Goal: Task Accomplishment & Management: Manage account settings

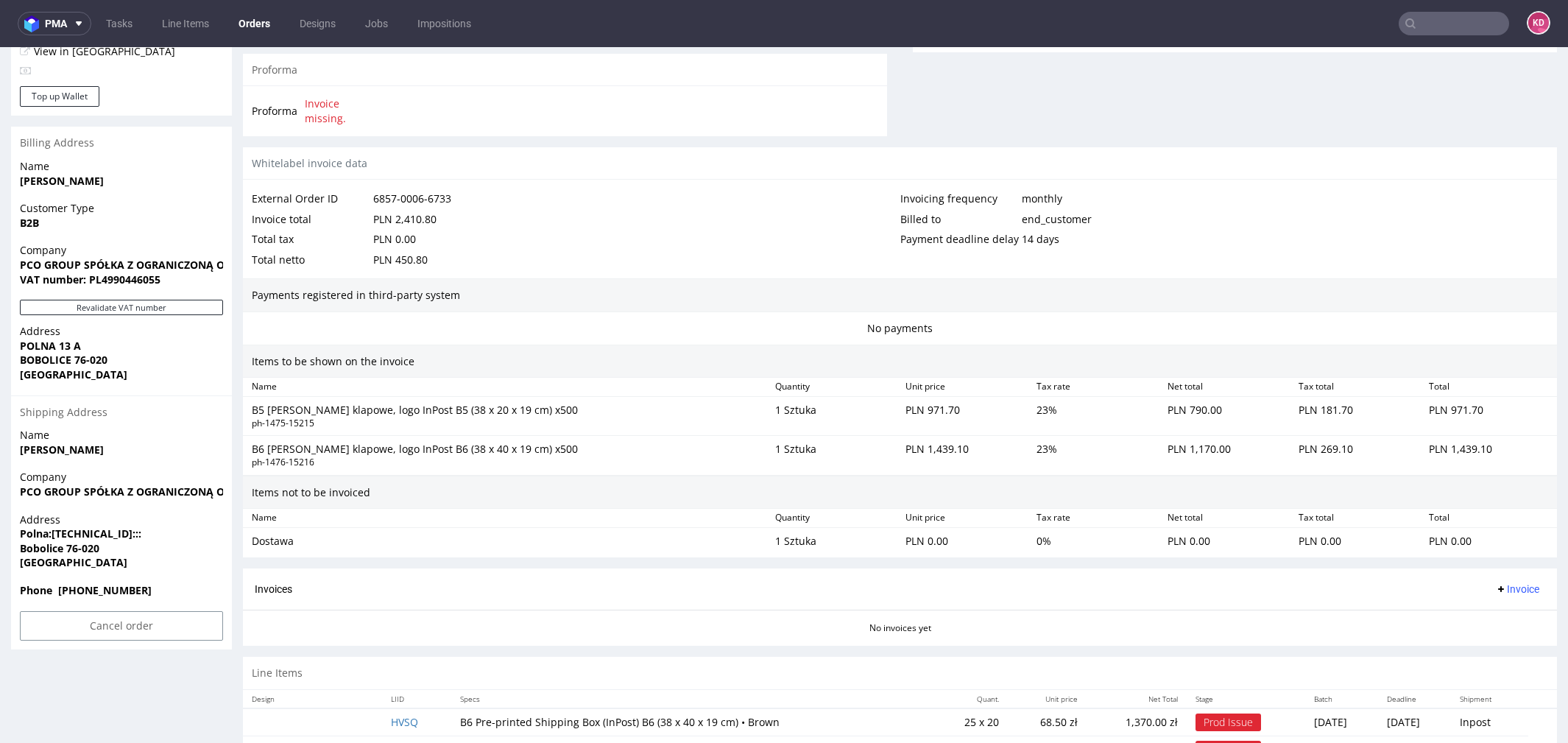
scroll to position [663, 0]
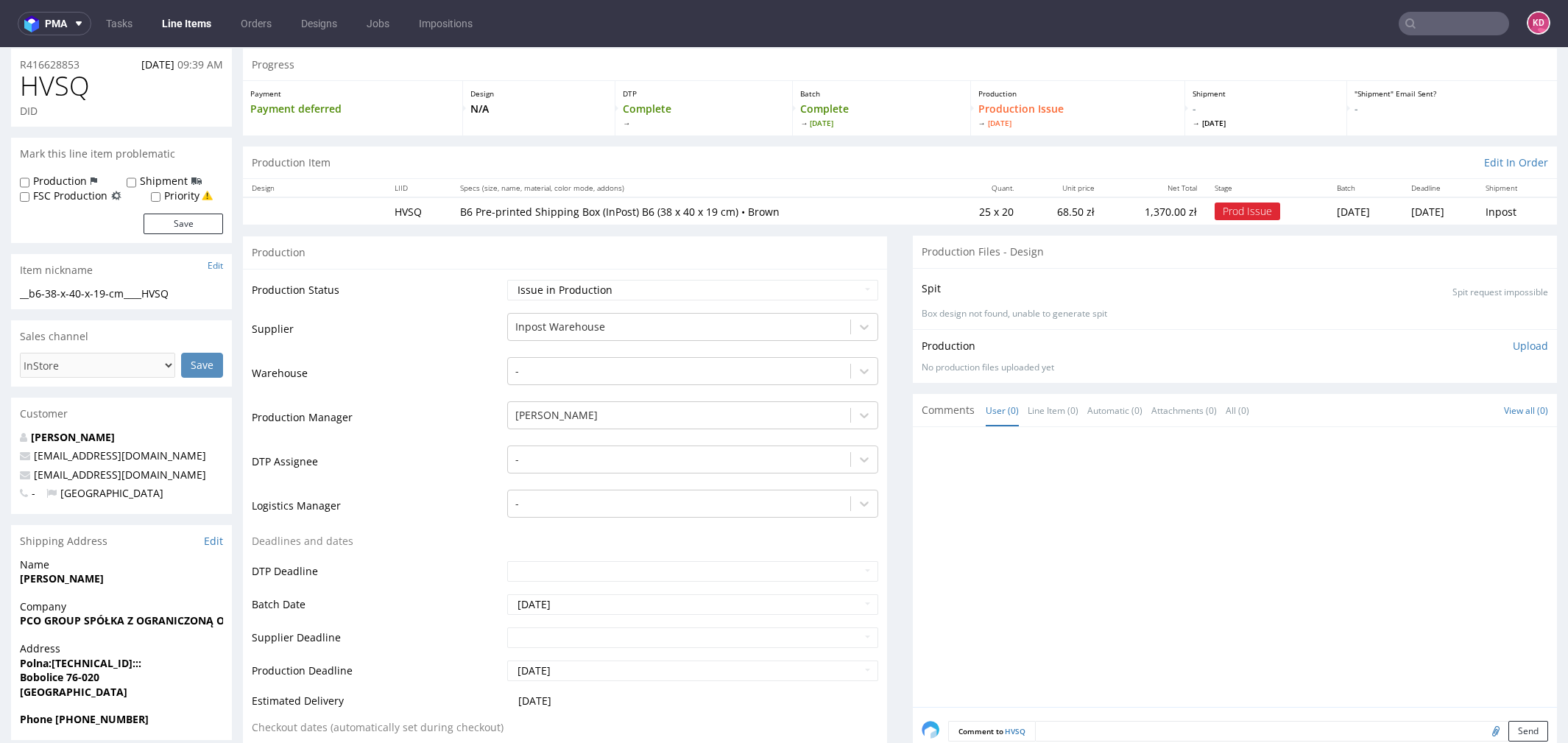
scroll to position [90, 0]
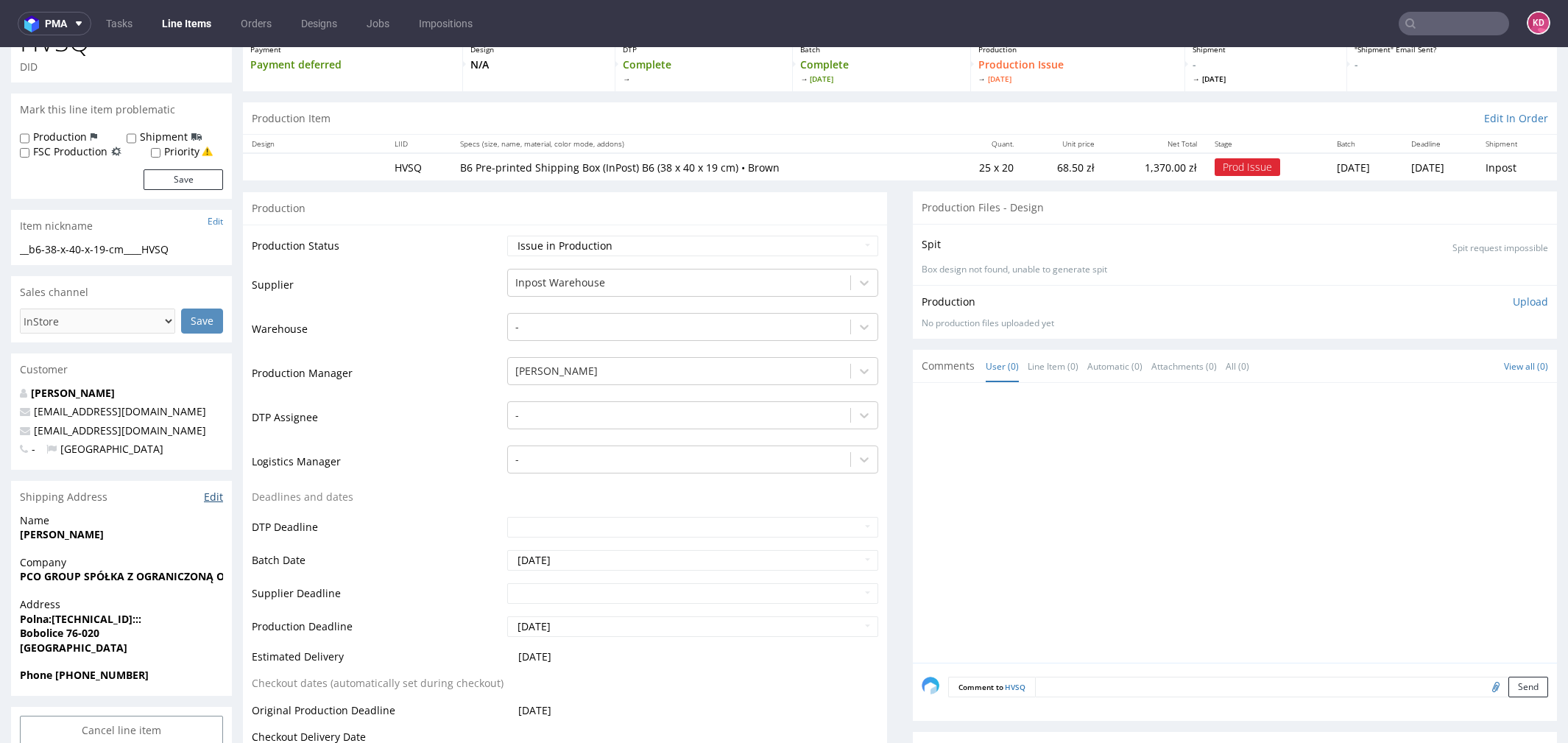
click at [220, 490] on link "Edit" at bounding box center [213, 496] width 19 height 14
click at [1419, 37] on nav "pma Tasks Line Items Orders Designs Jobs Impositions KD" at bounding box center [784, 23] width 1568 height 47
click at [1418, 30] on input "text" at bounding box center [1454, 23] width 110 height 24
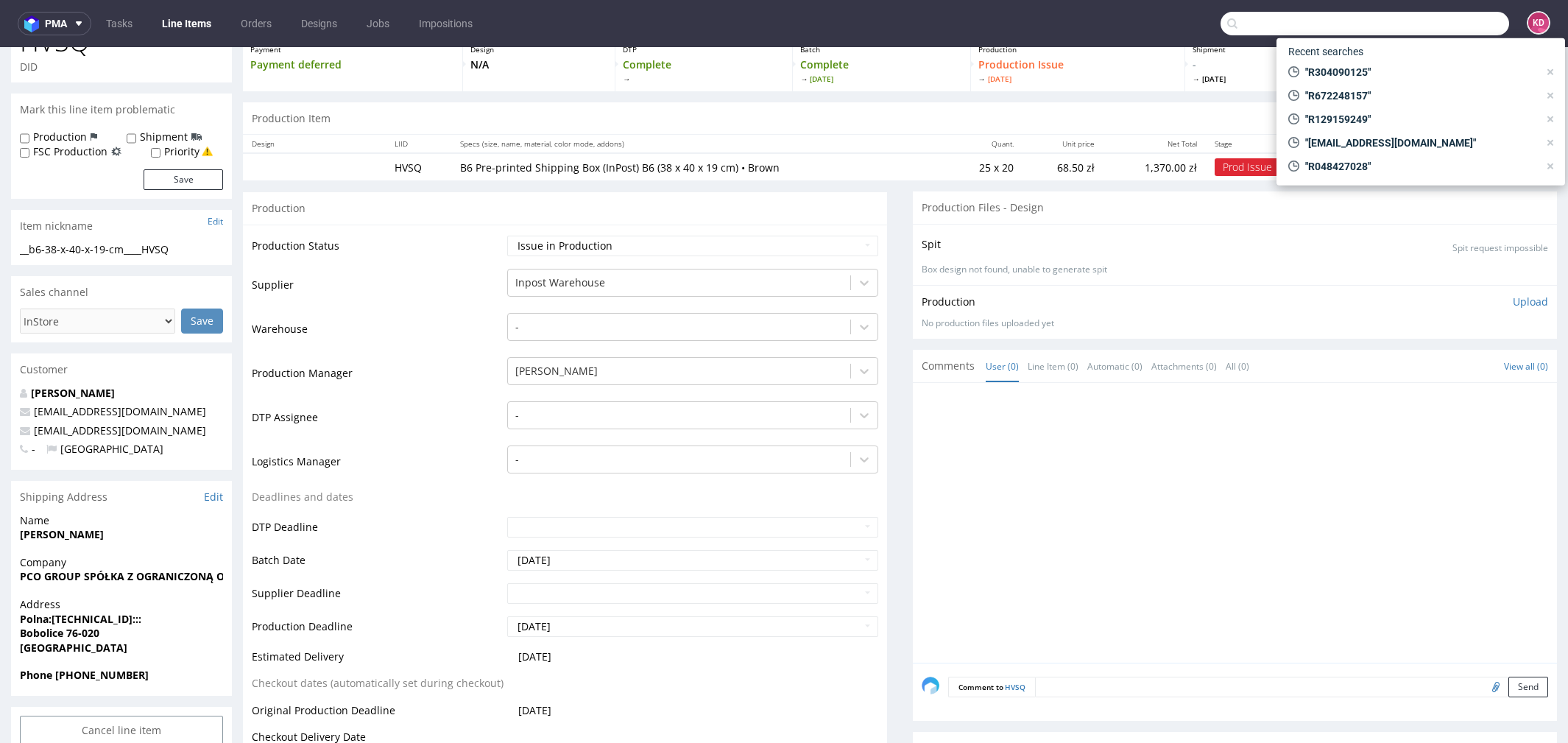
paste input "R416628853"
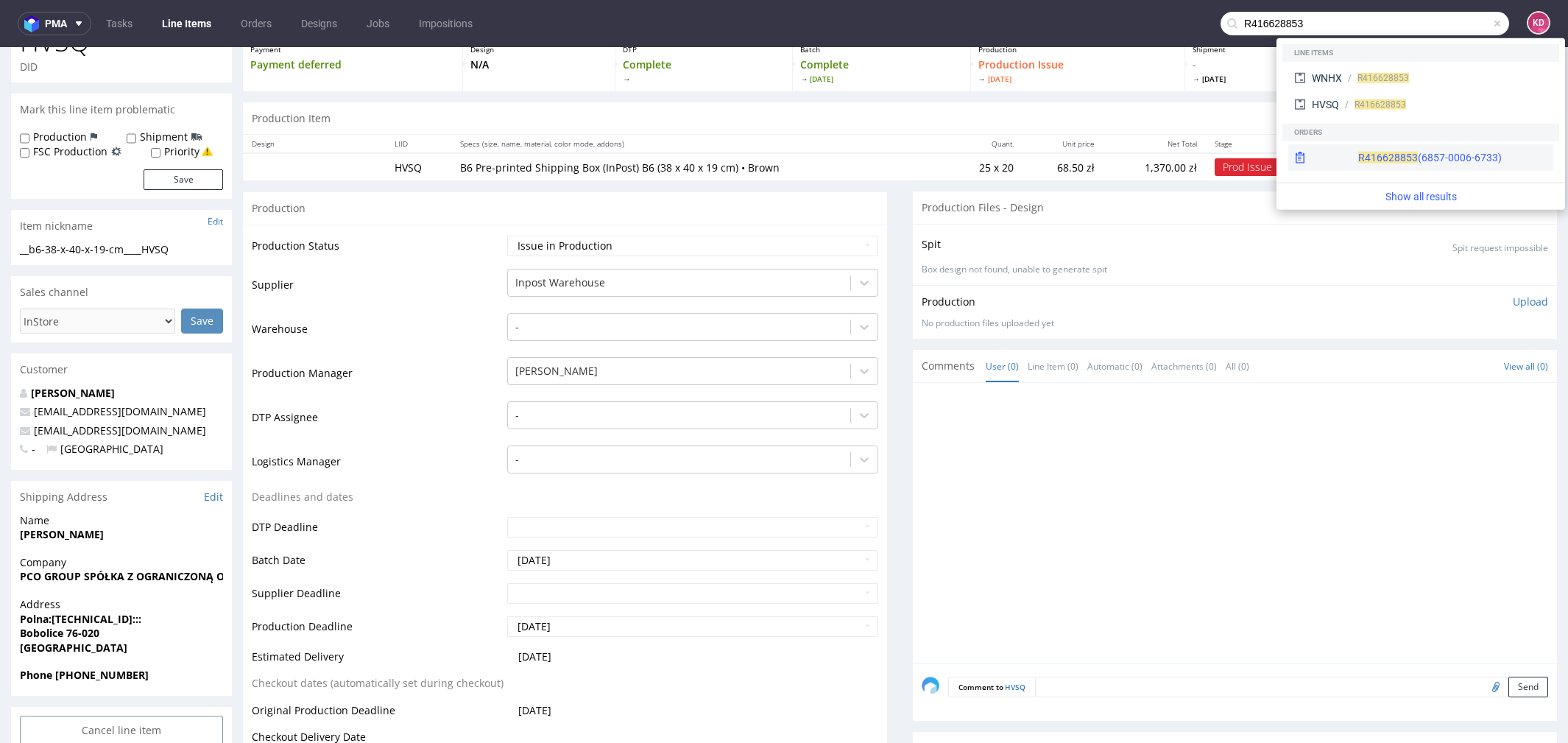
type input "R416628853"
click at [1377, 156] on div "R416628853 (6857-0006-6733)" at bounding box center [1430, 157] width 143 height 14
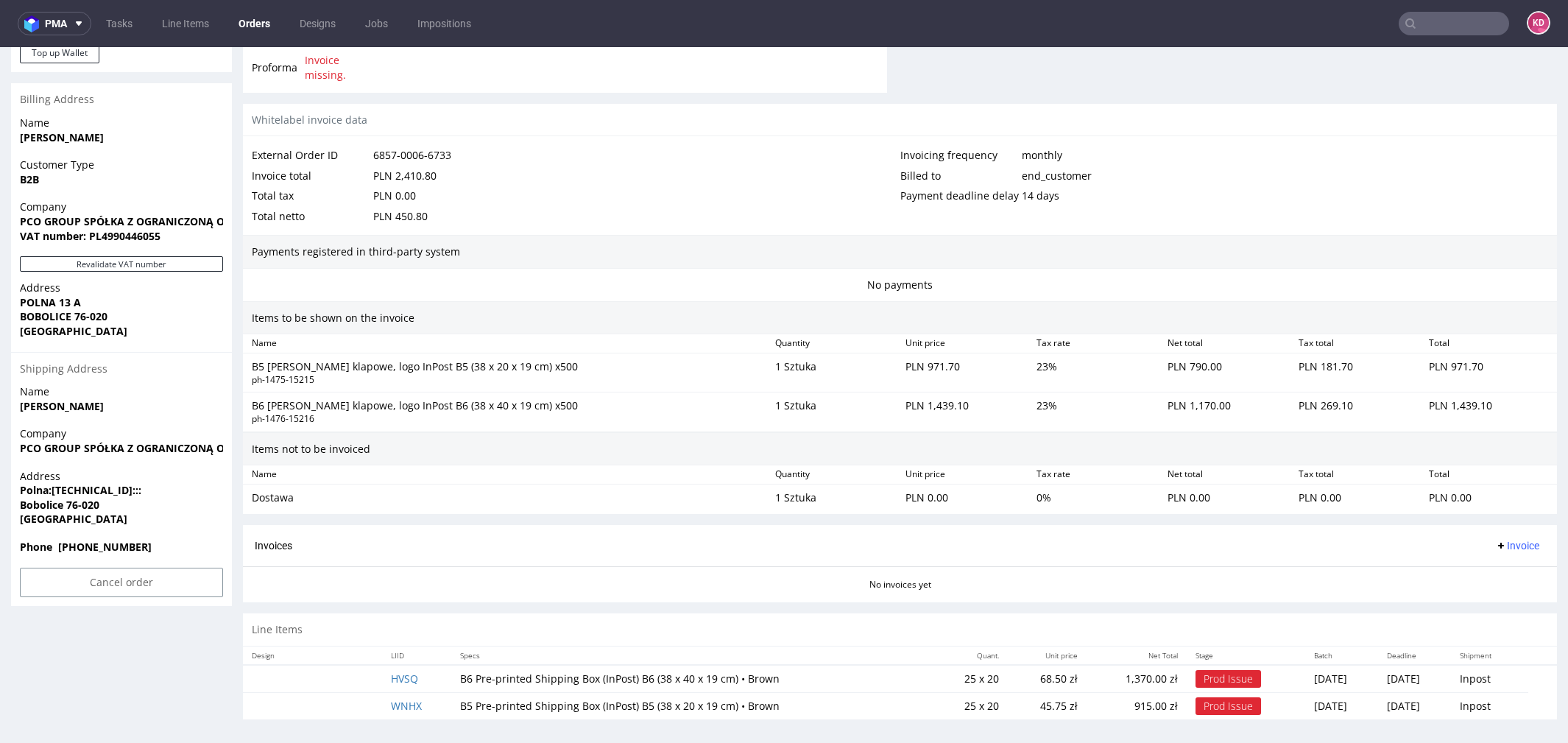
scroll to position [5, 0]
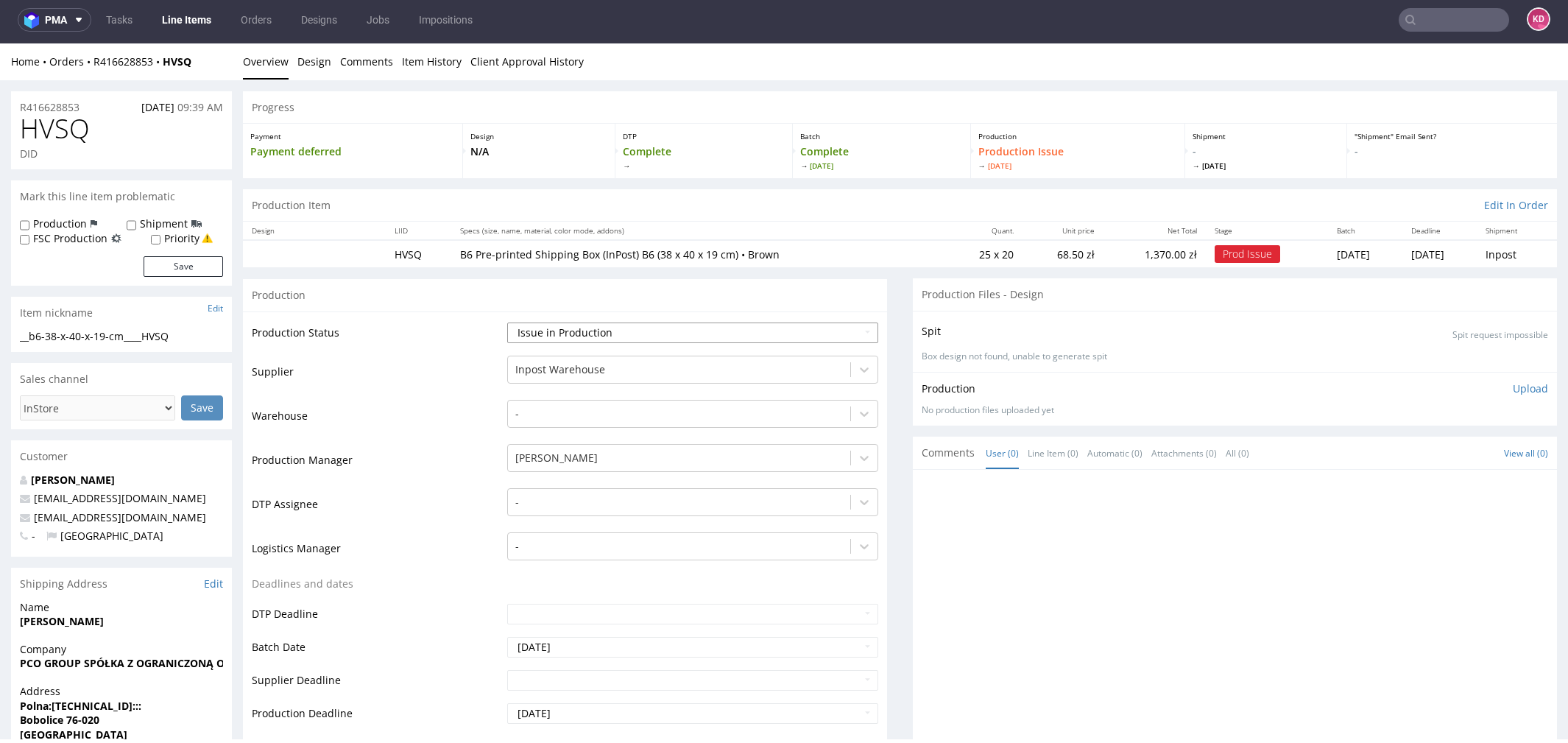
click at [576, 327] on select "Waiting for Artwork Waiting for Diecut Waiting for Mockup Waiting for DTP Waiti…" at bounding box center [693, 333] width 371 height 20
select select "sent_to_warehouse_fulfillment"
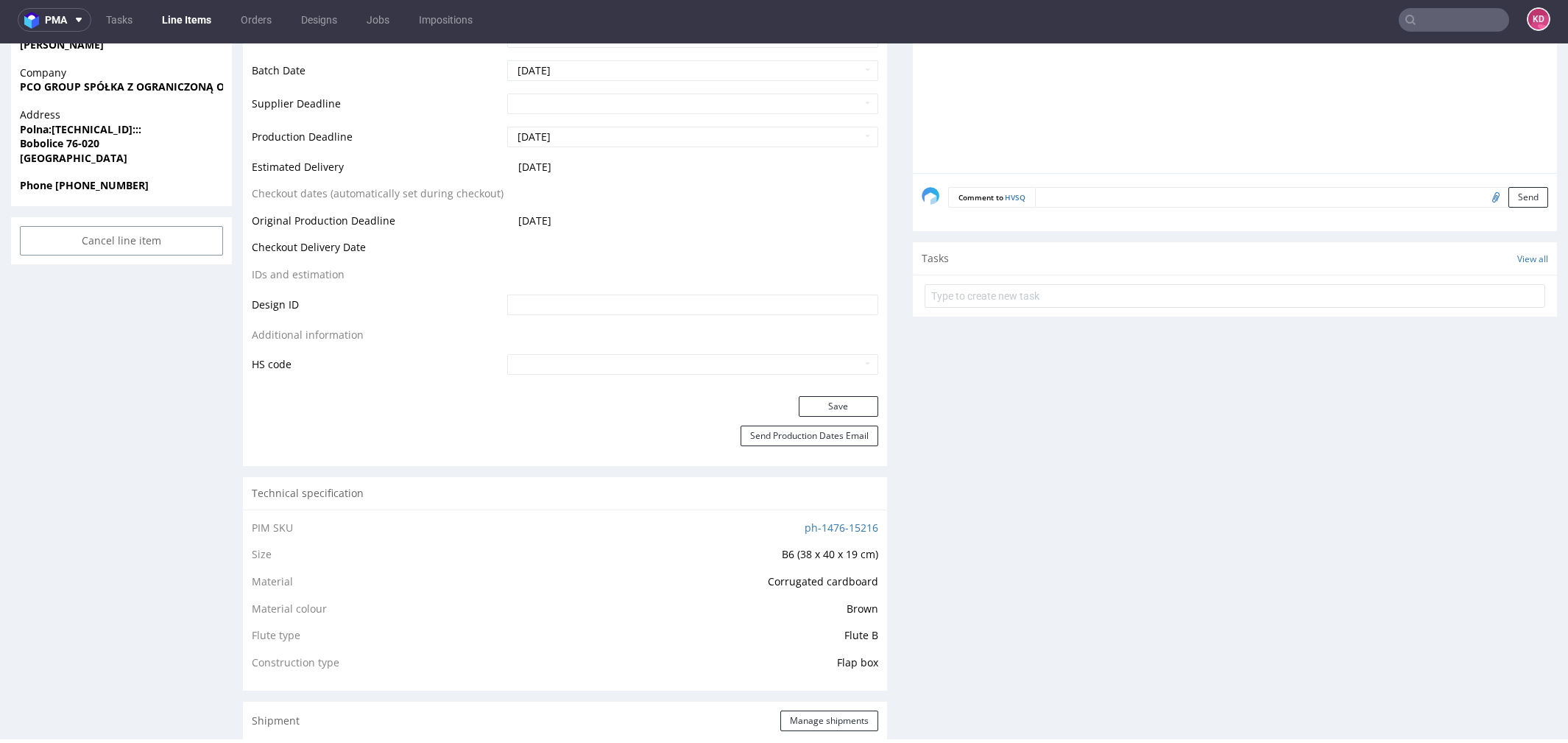
scroll to position [672, 0]
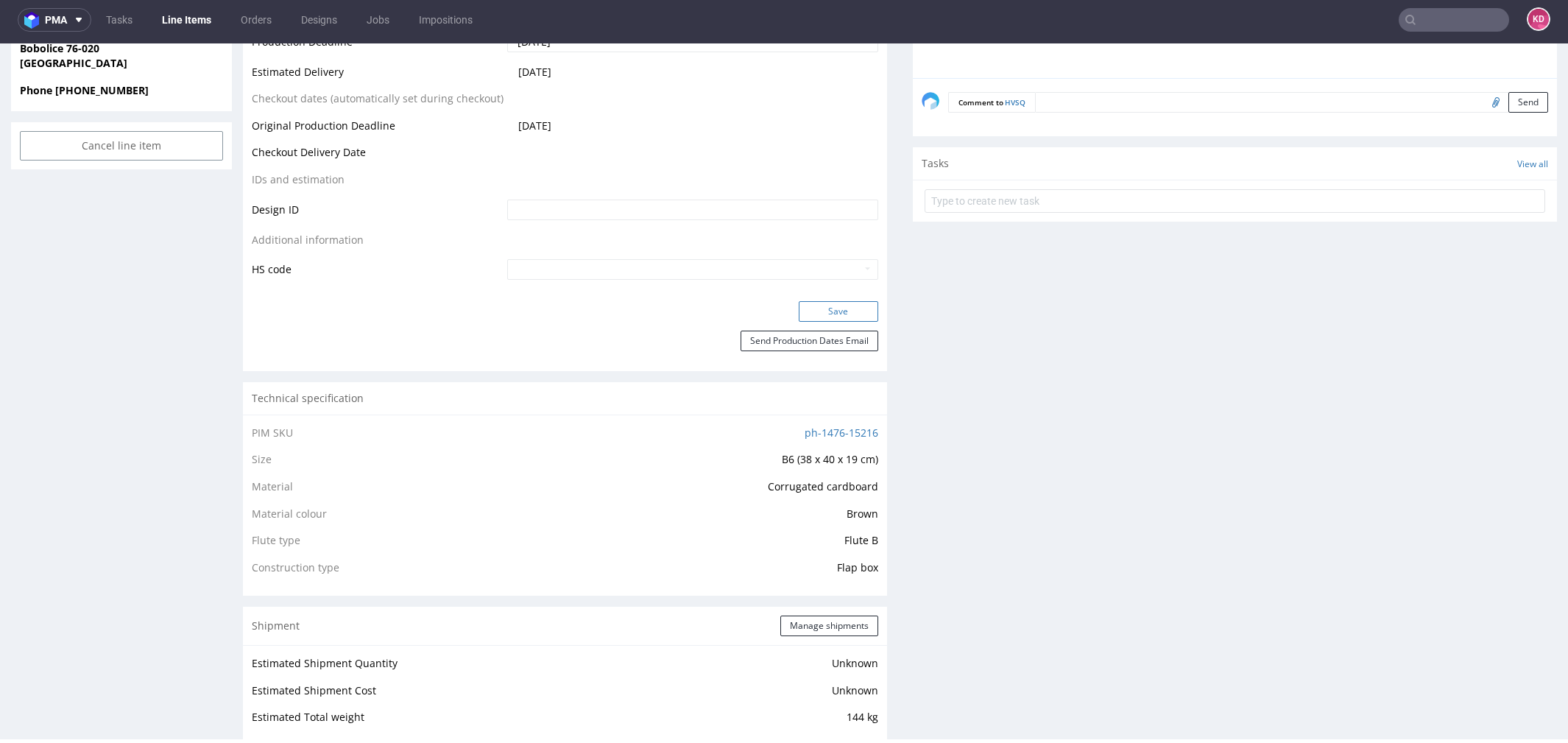
click at [817, 310] on button "Save" at bounding box center [838, 310] width 80 height 20
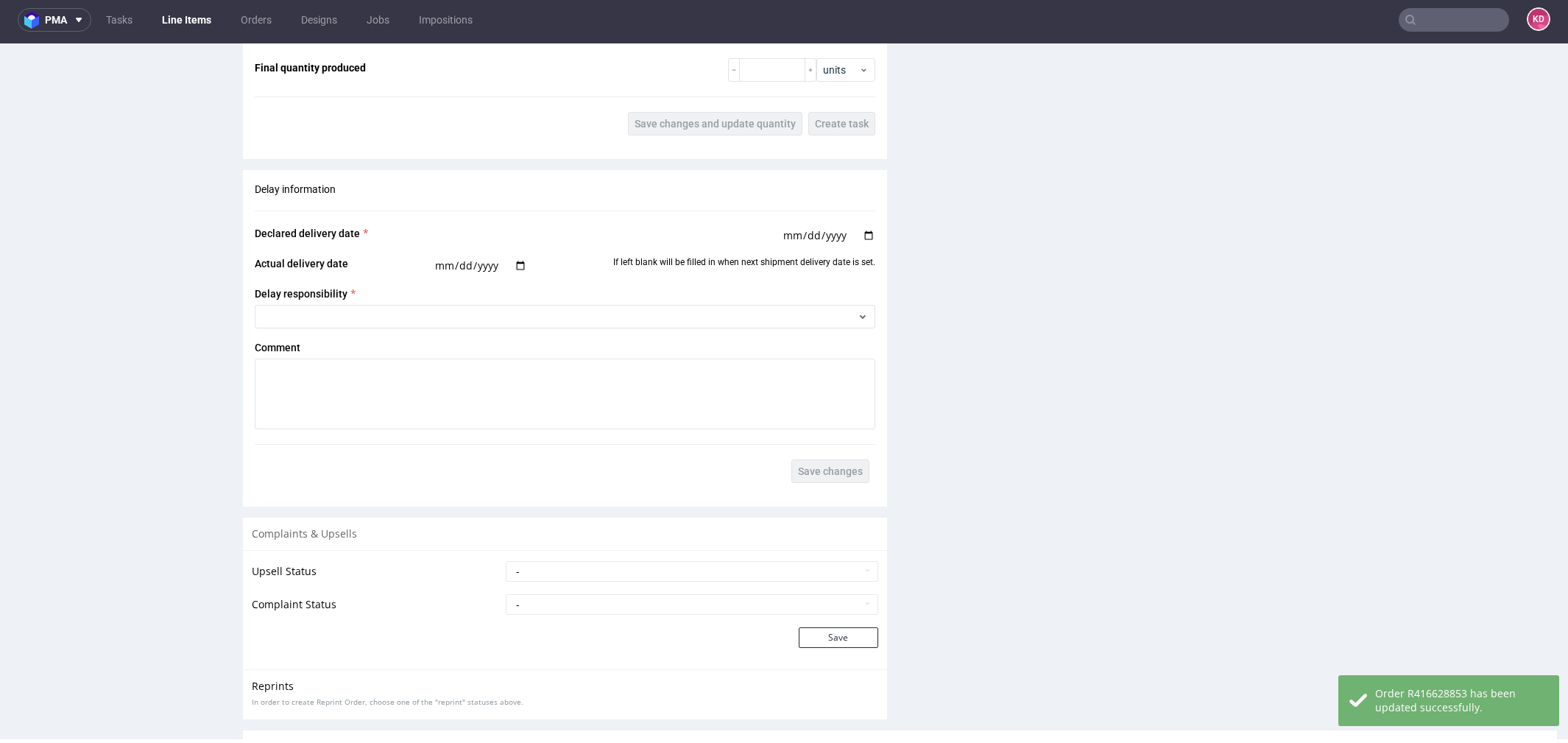
scroll to position [1850, 0]
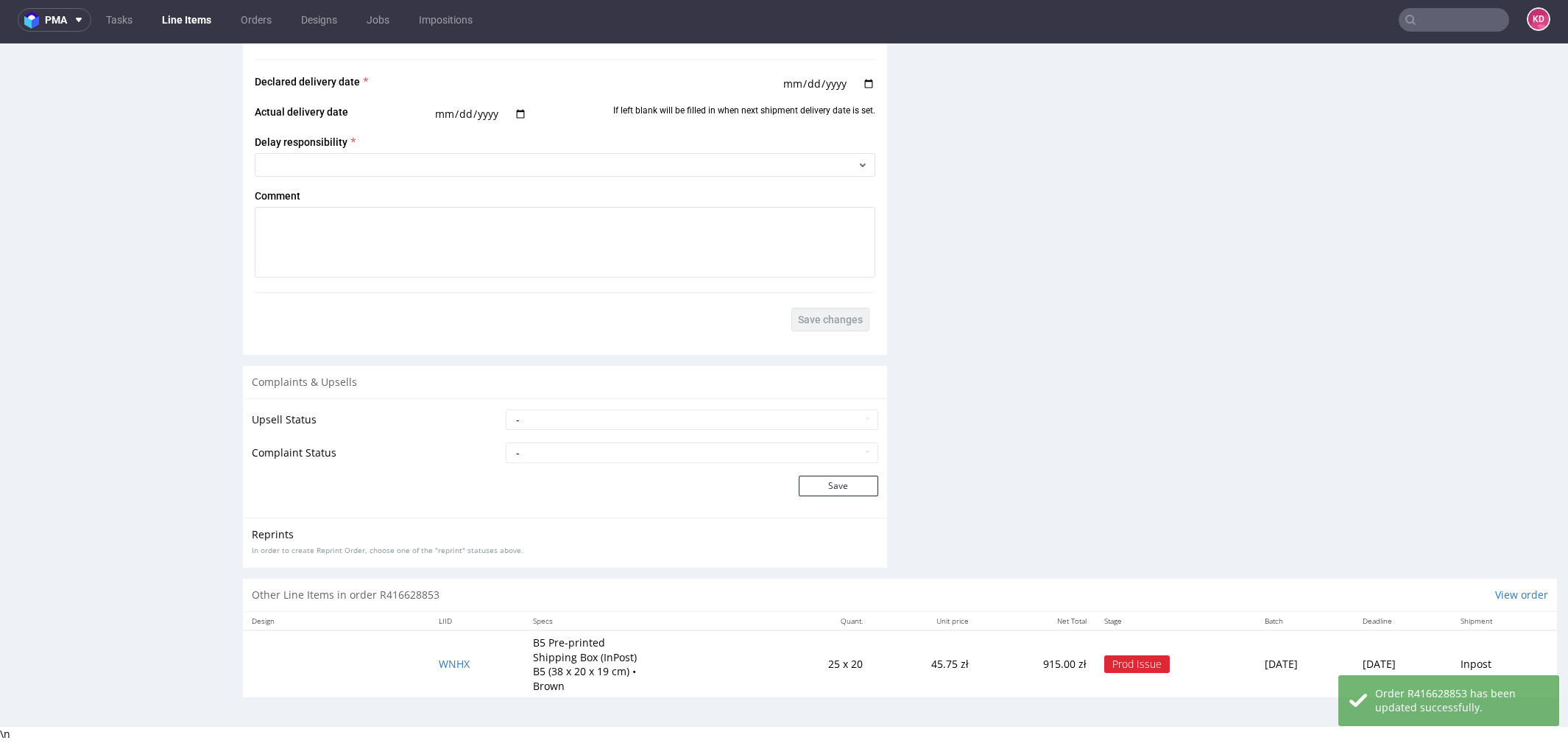
click at [449, 669] on td "WNHX" at bounding box center [476, 664] width 93 height 67
click at [445, 661] on span "WNHX" at bounding box center [454, 663] width 31 height 14
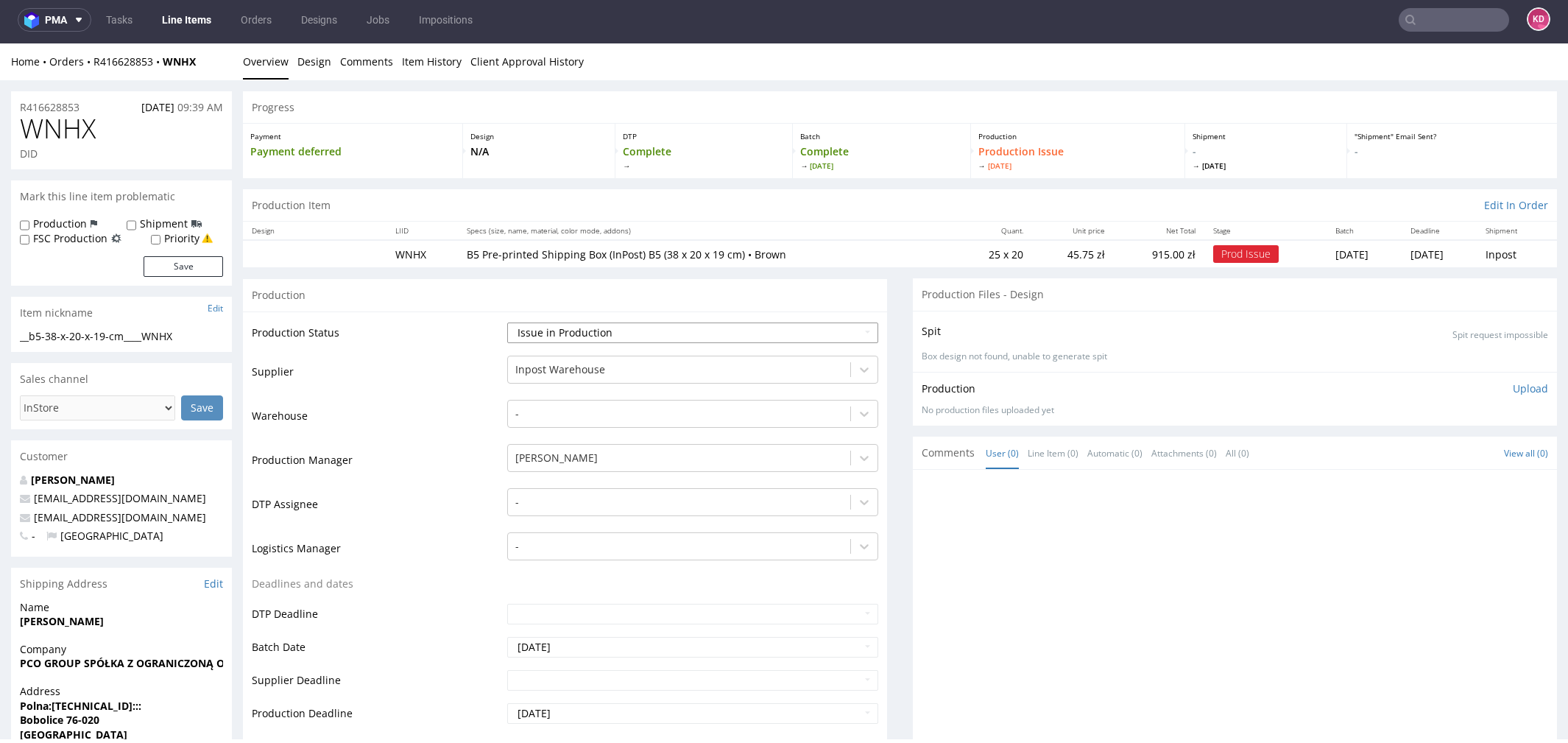
click at [692, 326] on select "Waiting for Artwork Waiting for Diecut Waiting for Mockup Waiting for DTP Waiti…" at bounding box center [693, 333] width 371 height 20
select select "sent_to_warehouse_fulfillment"
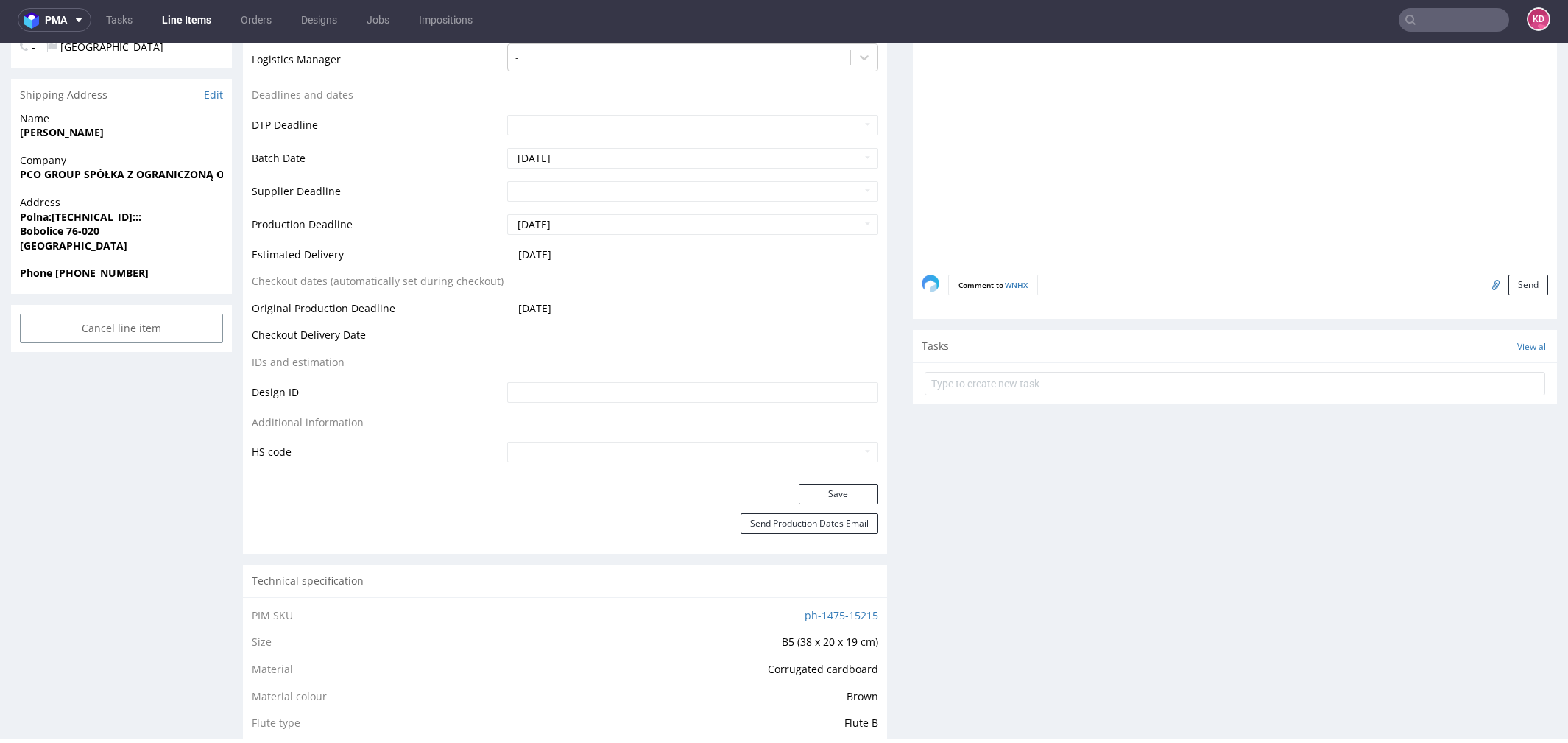
scroll to position [532, 0]
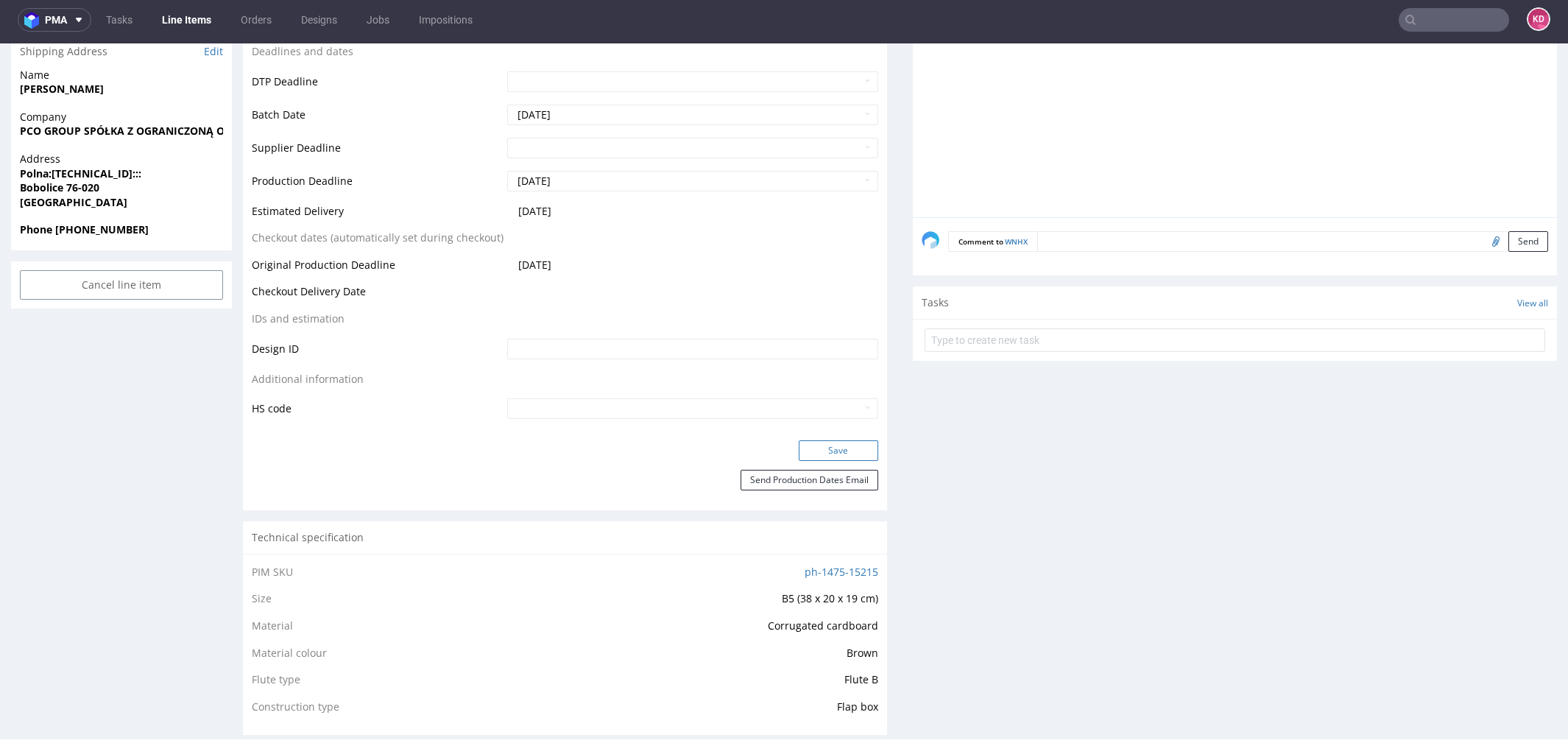
click at [843, 452] on button "Save" at bounding box center [838, 450] width 80 height 20
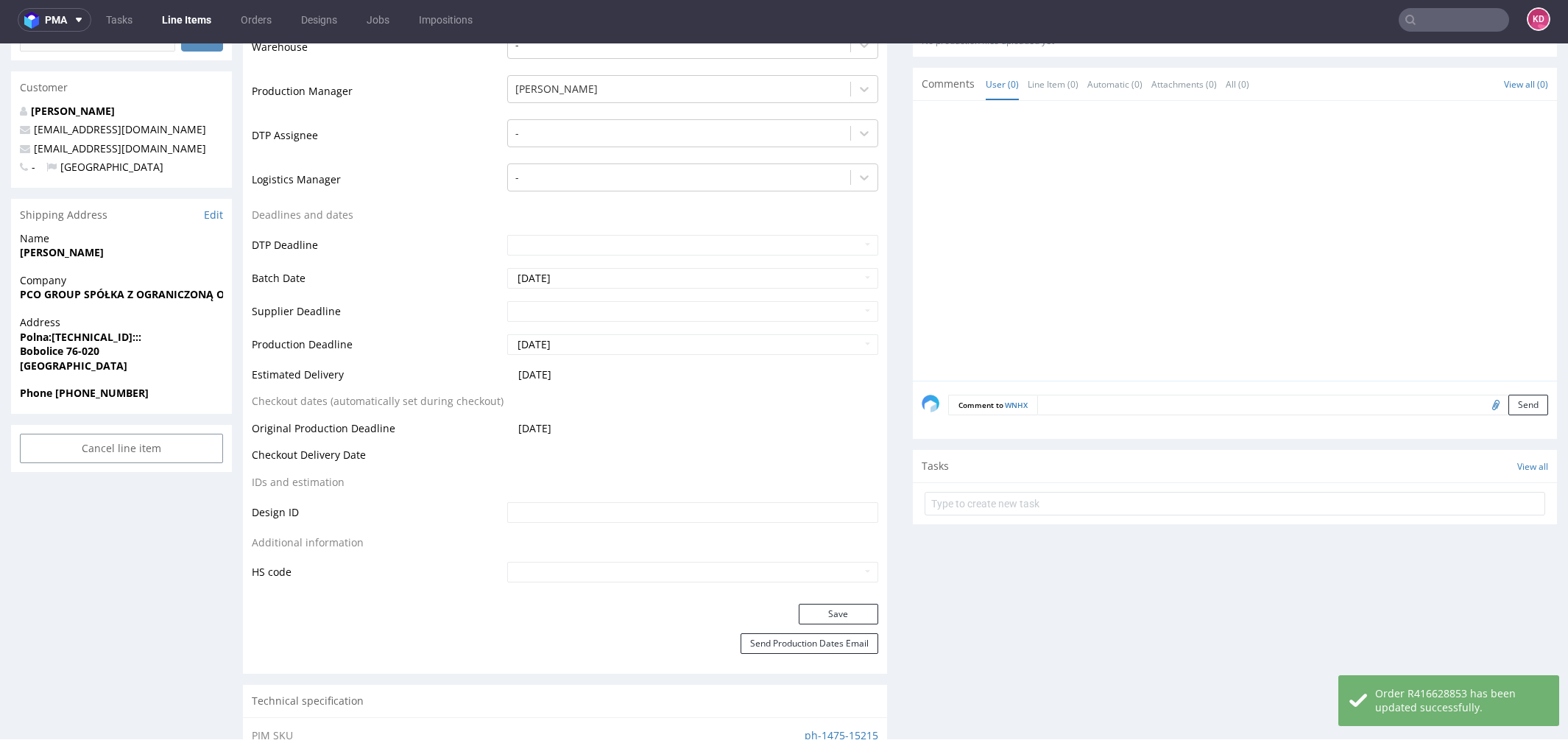
scroll to position [0, 0]
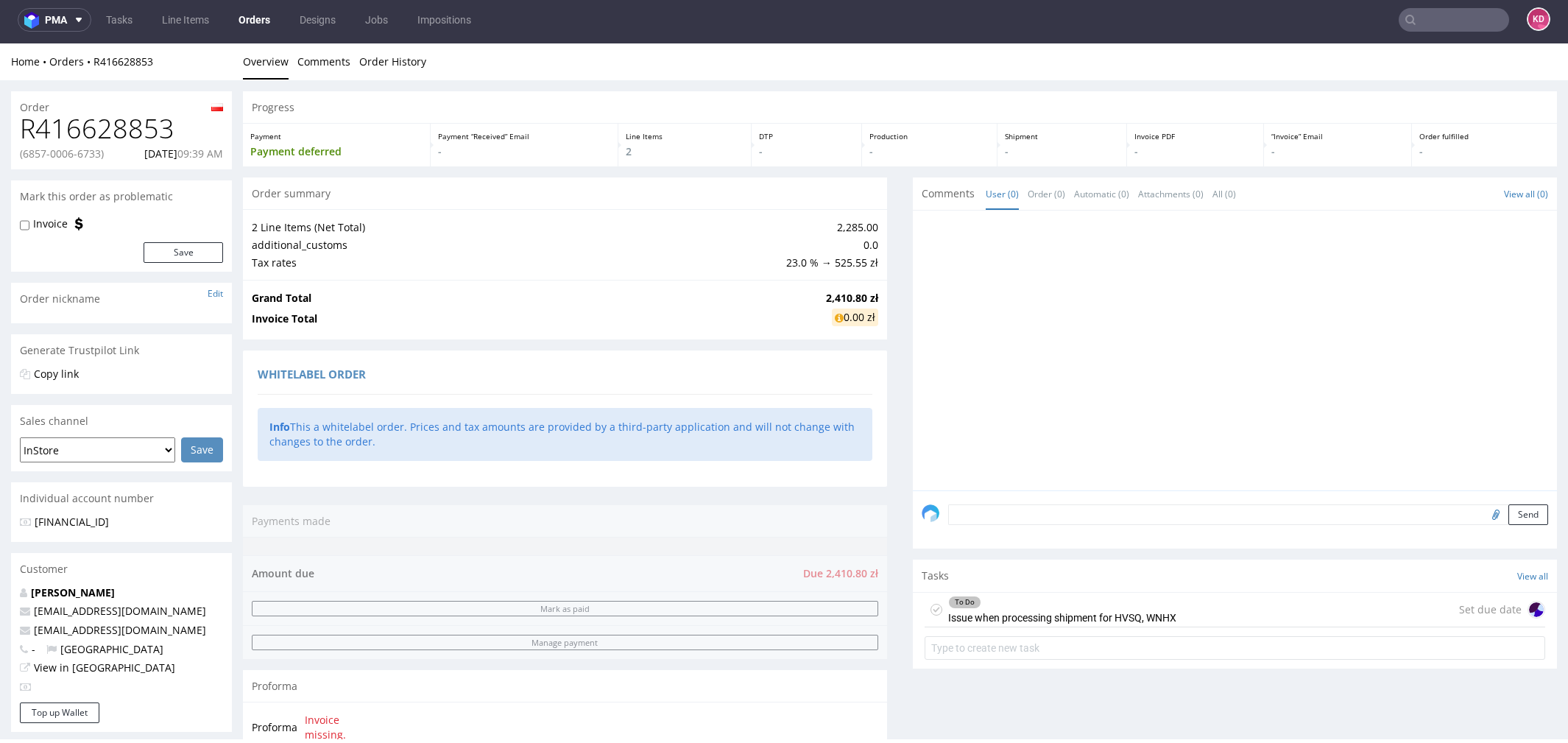
click at [930, 609] on icon at bounding box center [936, 609] width 12 height 12
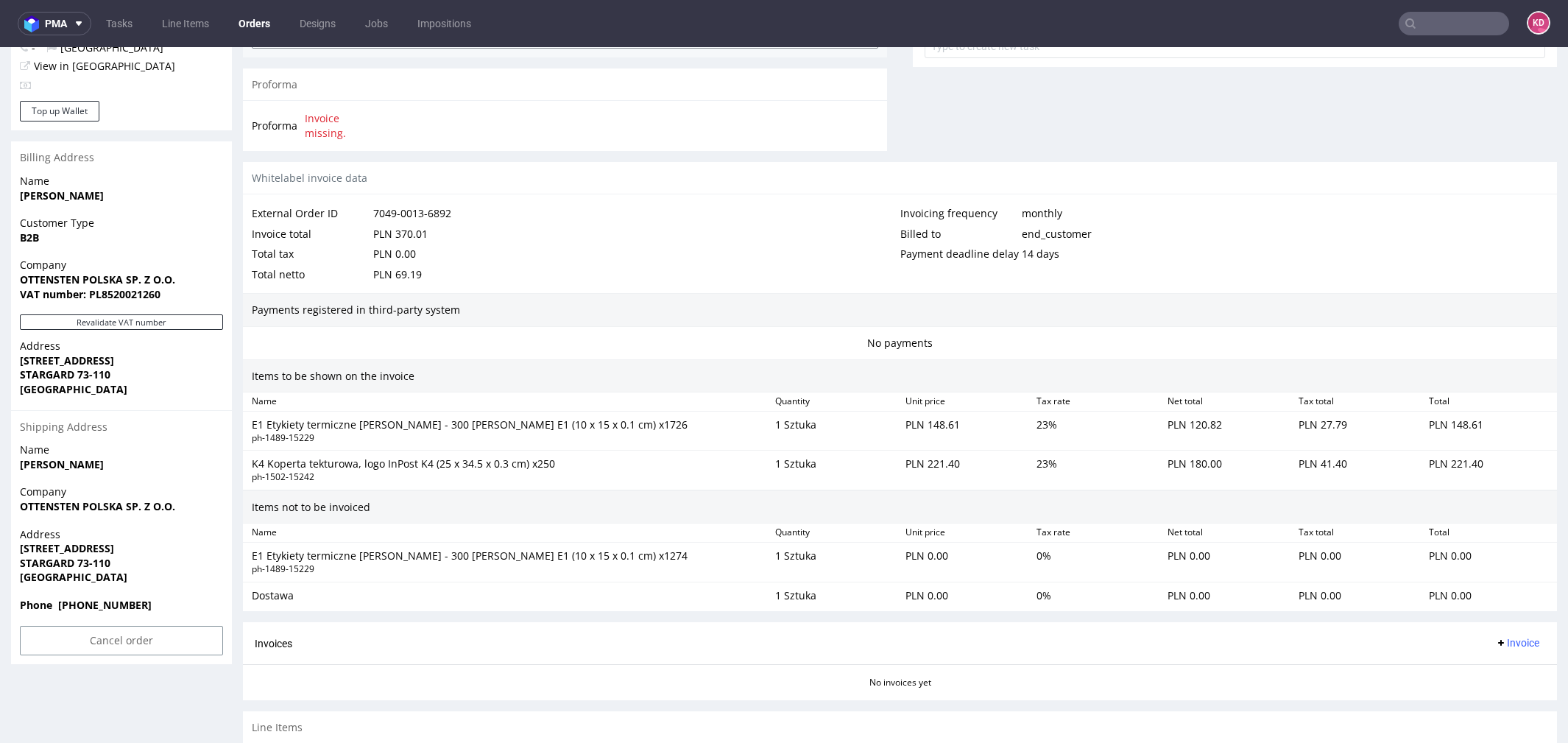
scroll to position [703, 0]
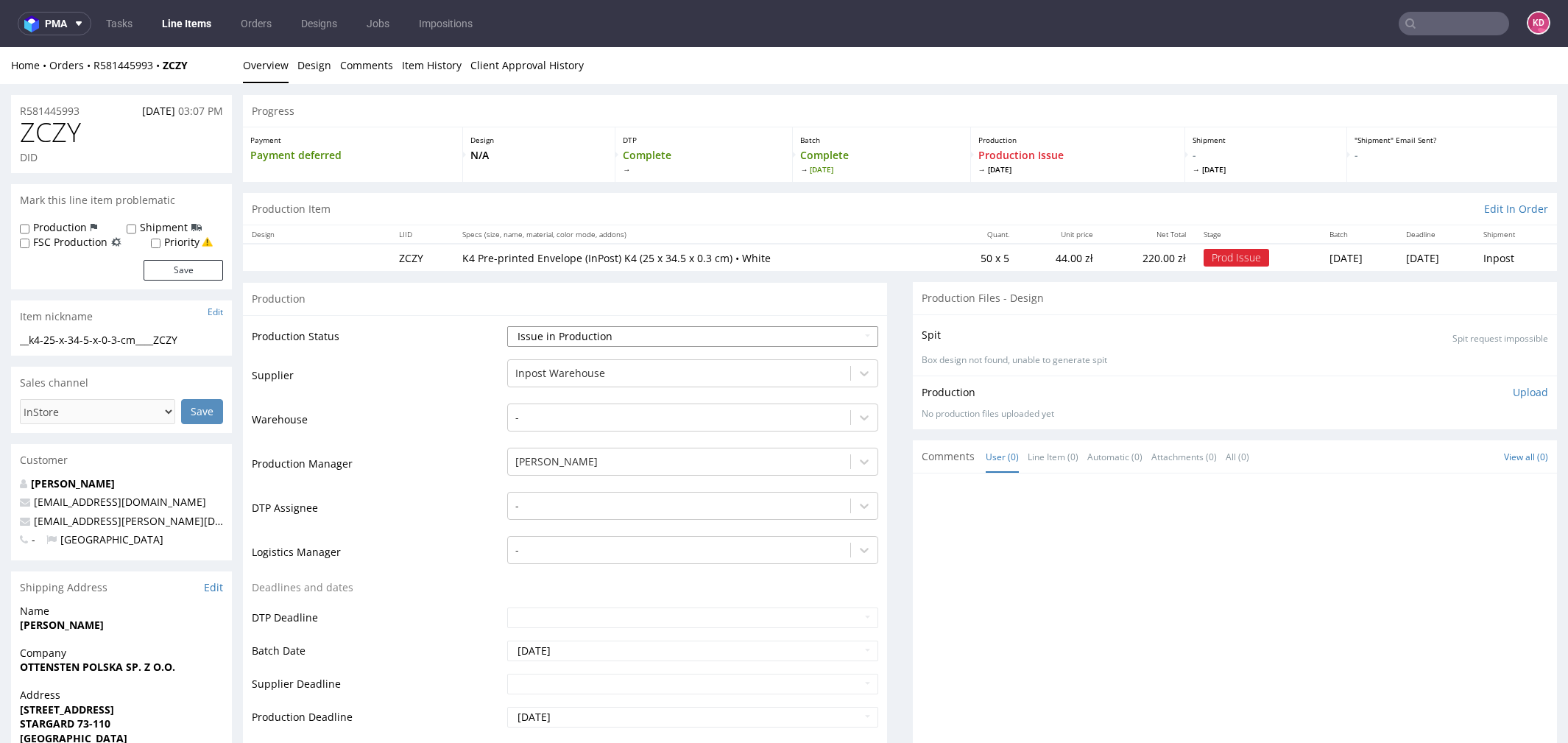
click at [630, 341] on select "Waiting for Artwork Waiting for Diecut Waiting for Mockup Waiting for DTP Waiti…" at bounding box center [693, 335] width 371 height 20
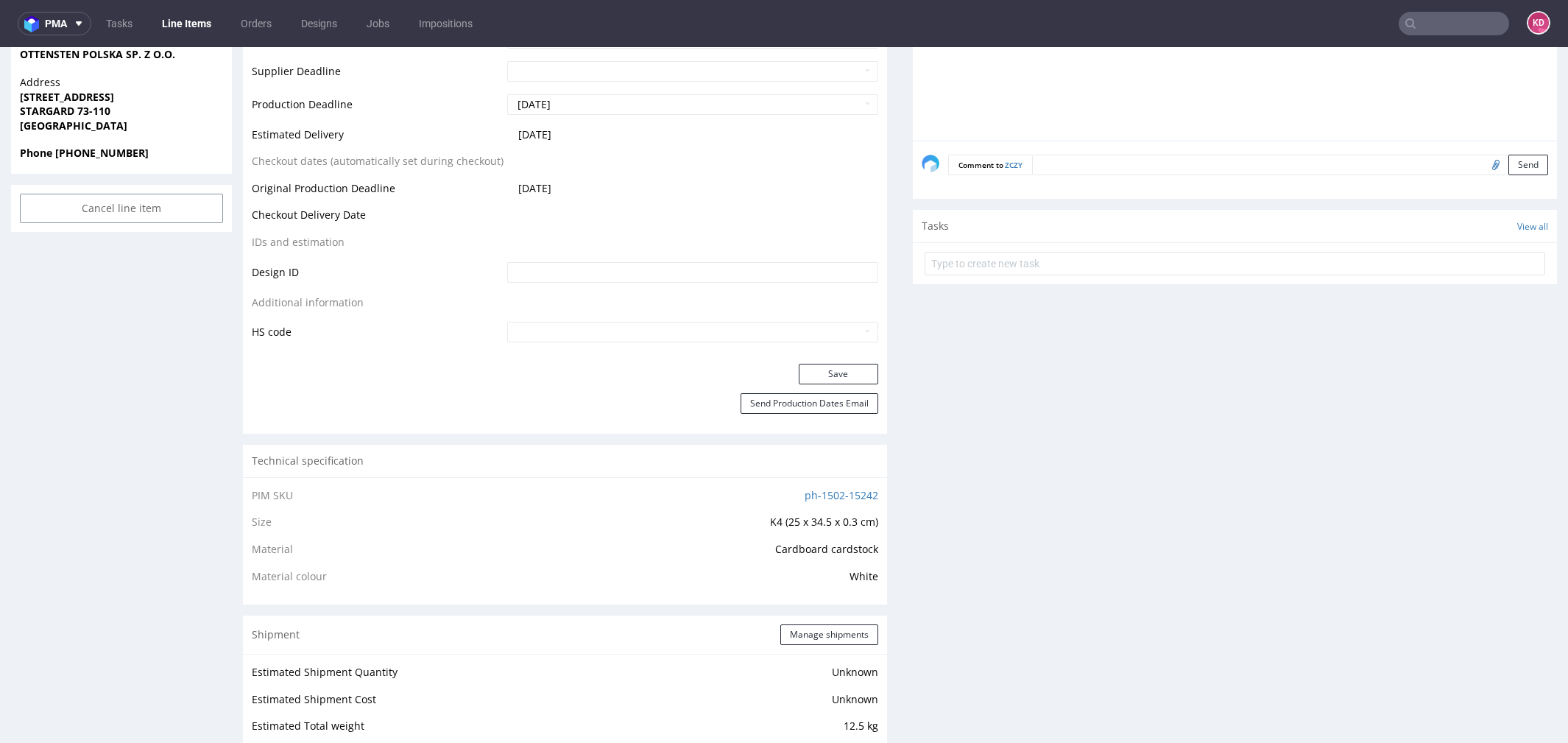
scroll to position [670, 0]
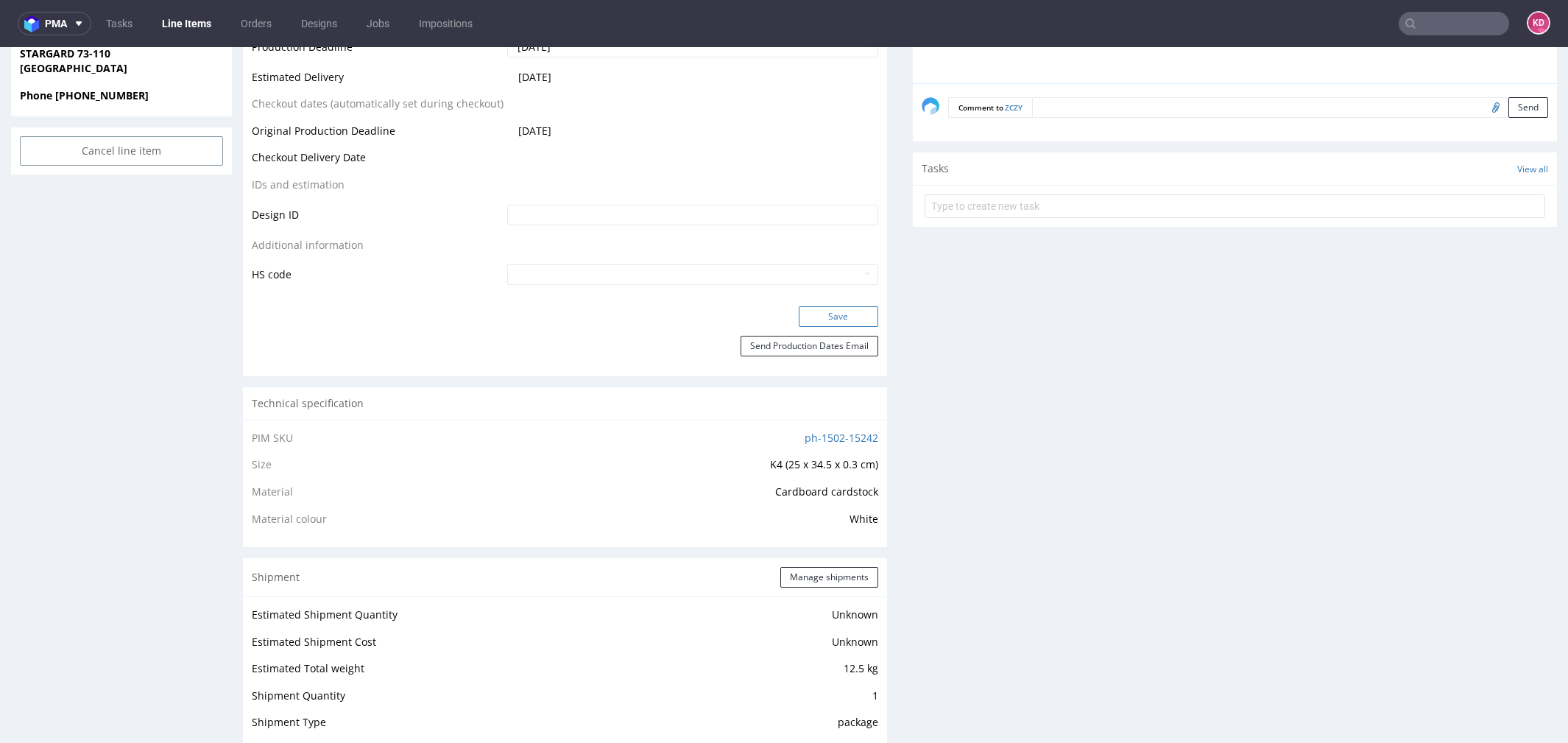
click at [854, 314] on button "Save" at bounding box center [838, 316] width 80 height 20
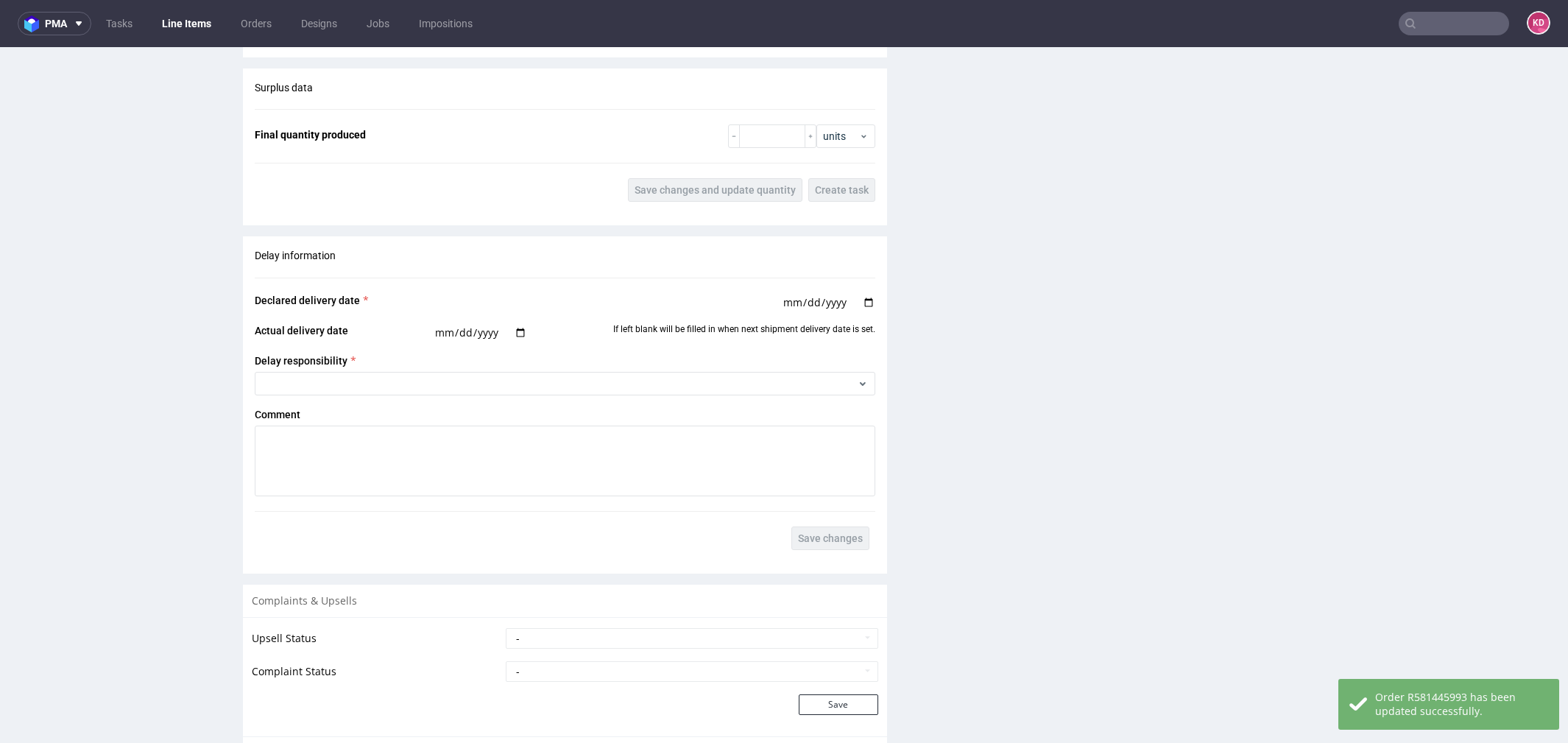
scroll to position [1782, 0]
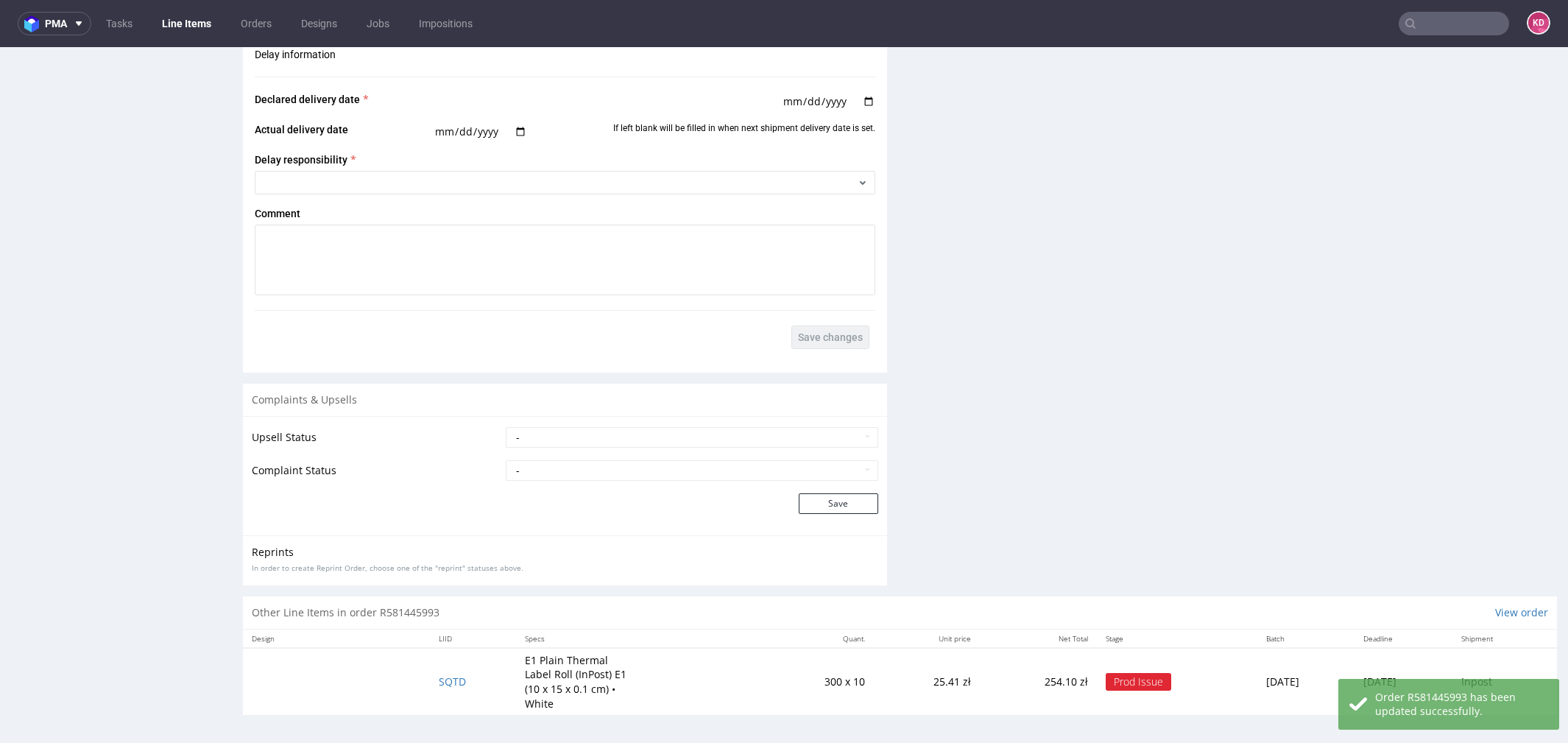
click at [449, 663] on td "SQTD" at bounding box center [473, 681] width 86 height 67
click at [449, 675] on span "SQTD" at bounding box center [453, 681] width 27 height 14
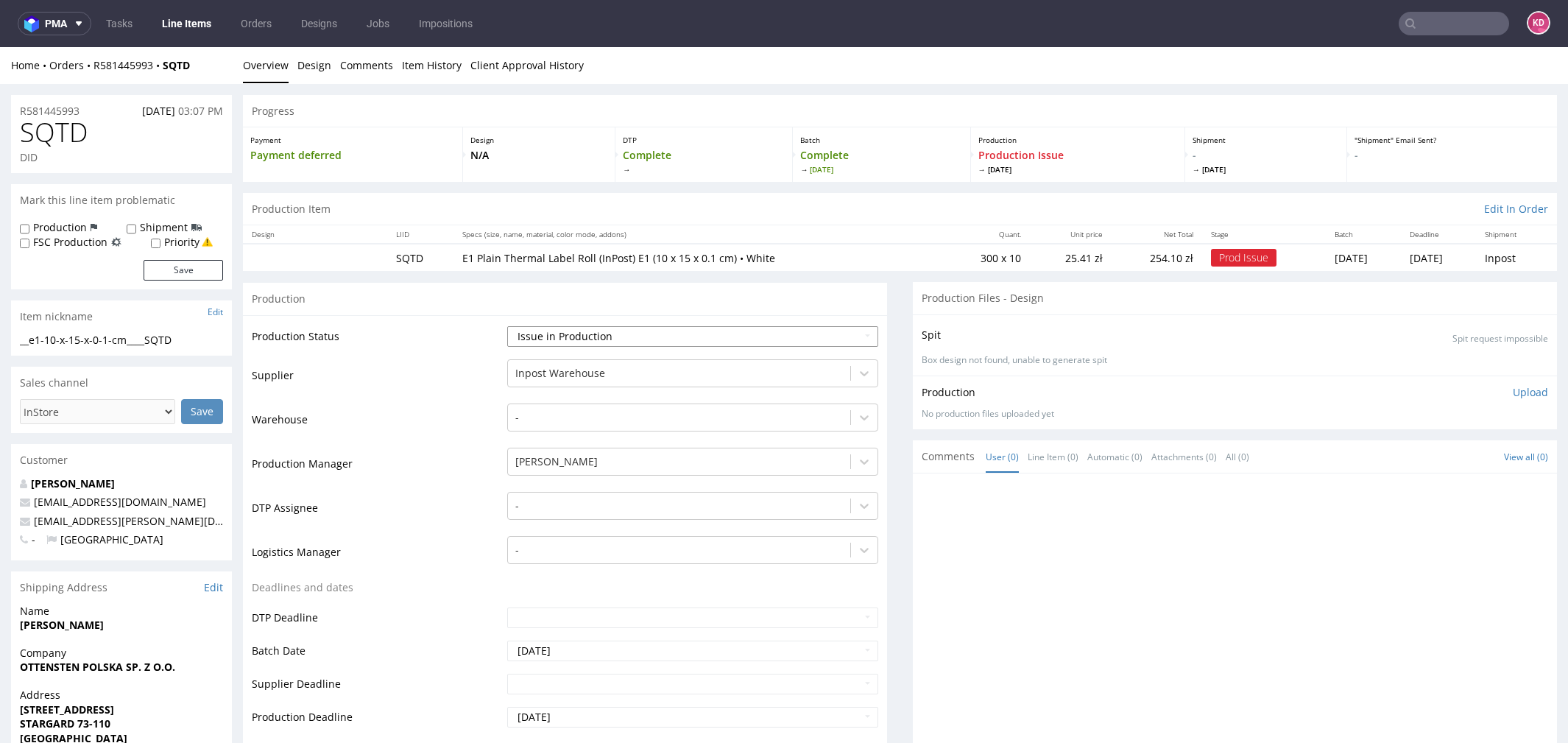
click at [611, 338] on select "Waiting for Artwork Waiting for Diecut Waiting for Mockup Waiting for DTP Waiti…" at bounding box center [693, 335] width 371 height 20
select select "sent_to_warehouse_fulfillment"
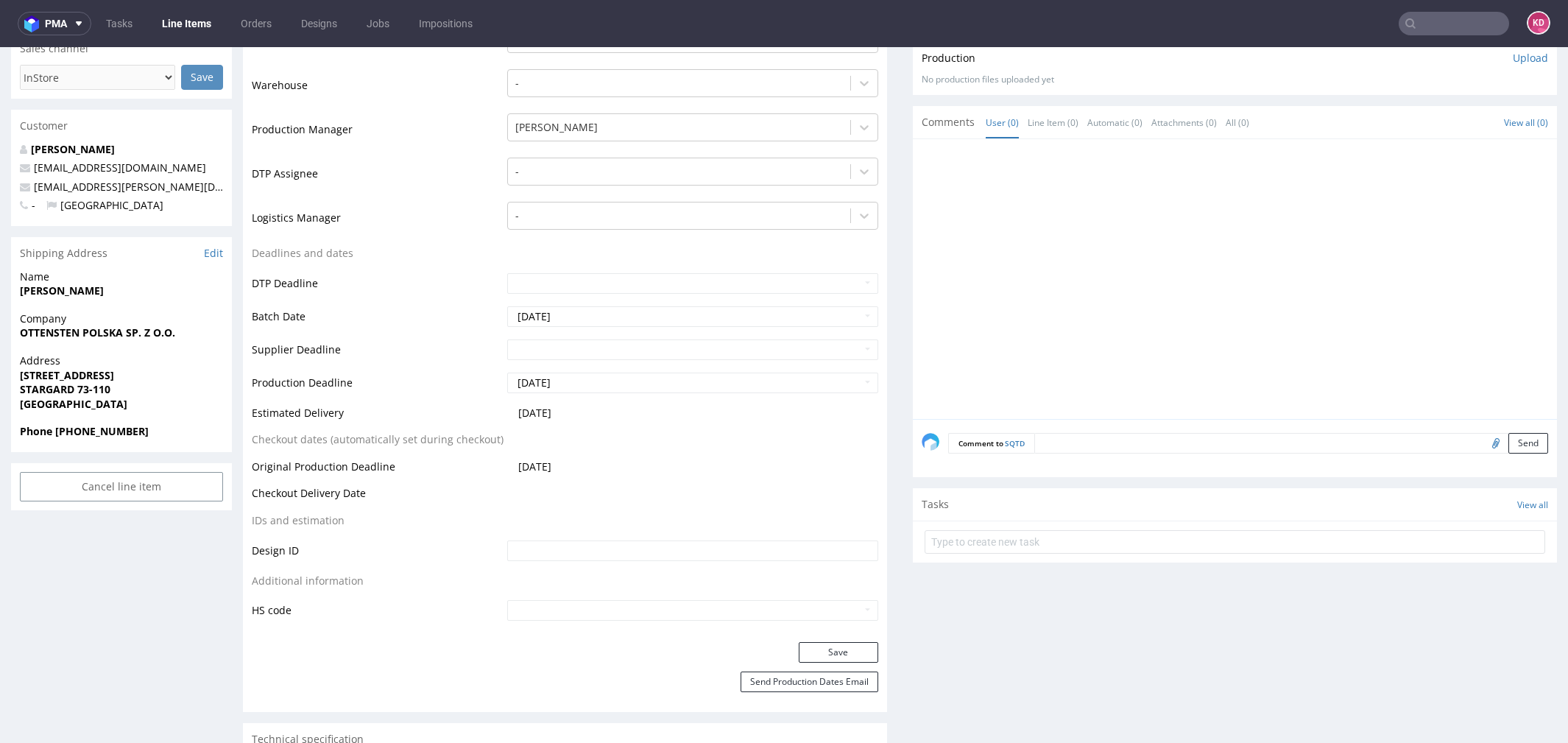
scroll to position [495, 0]
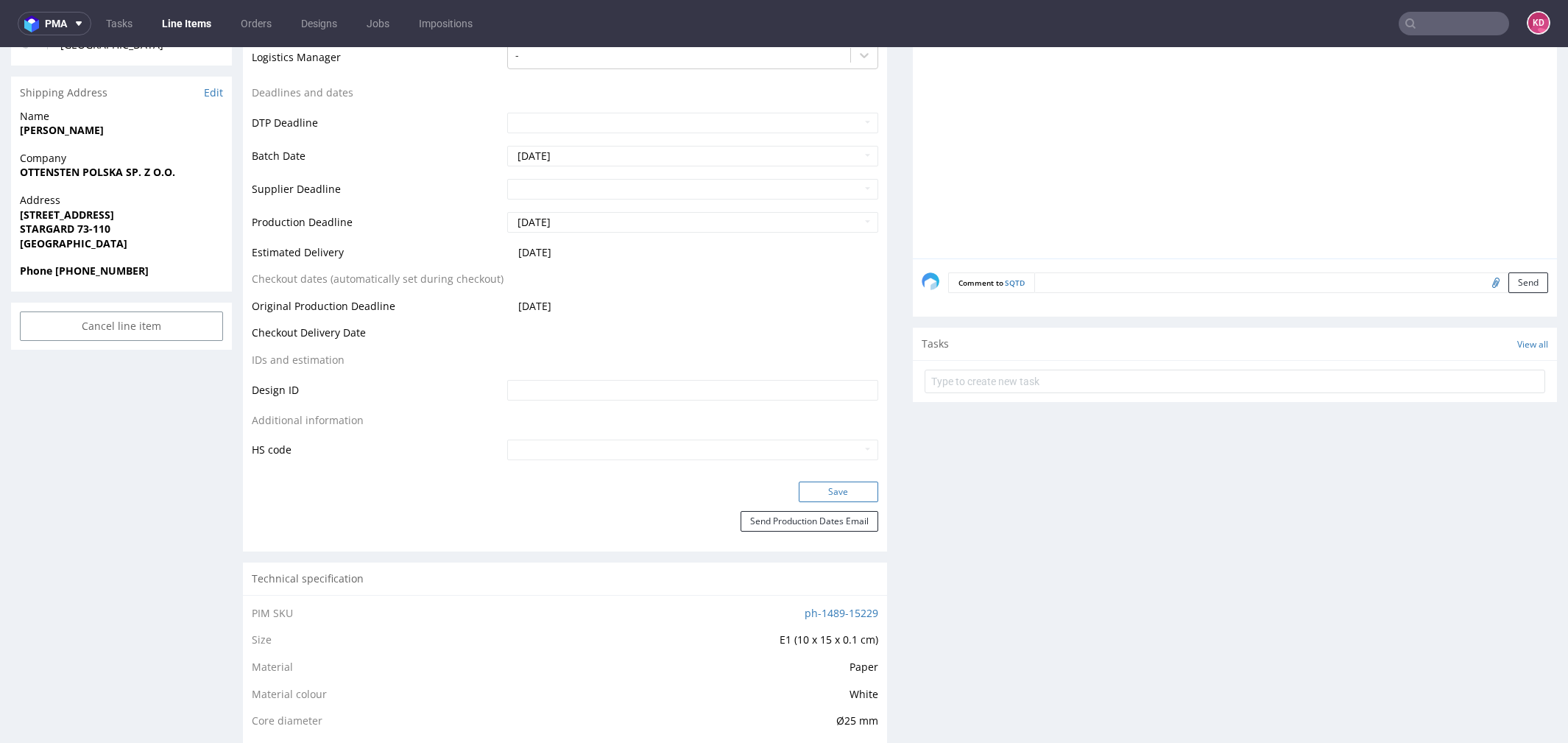
click at [845, 496] on button "Save" at bounding box center [838, 491] width 80 height 20
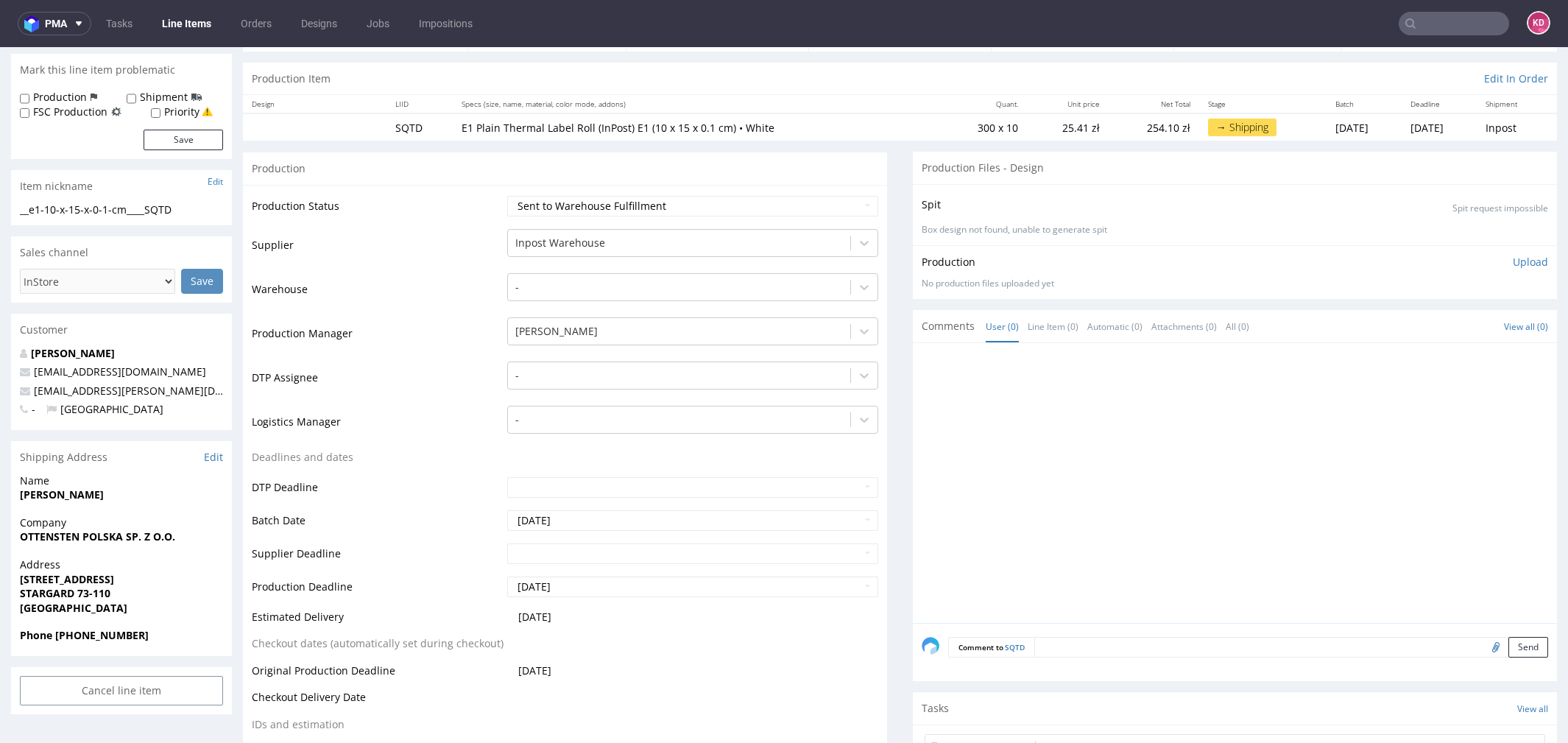
scroll to position [0, 0]
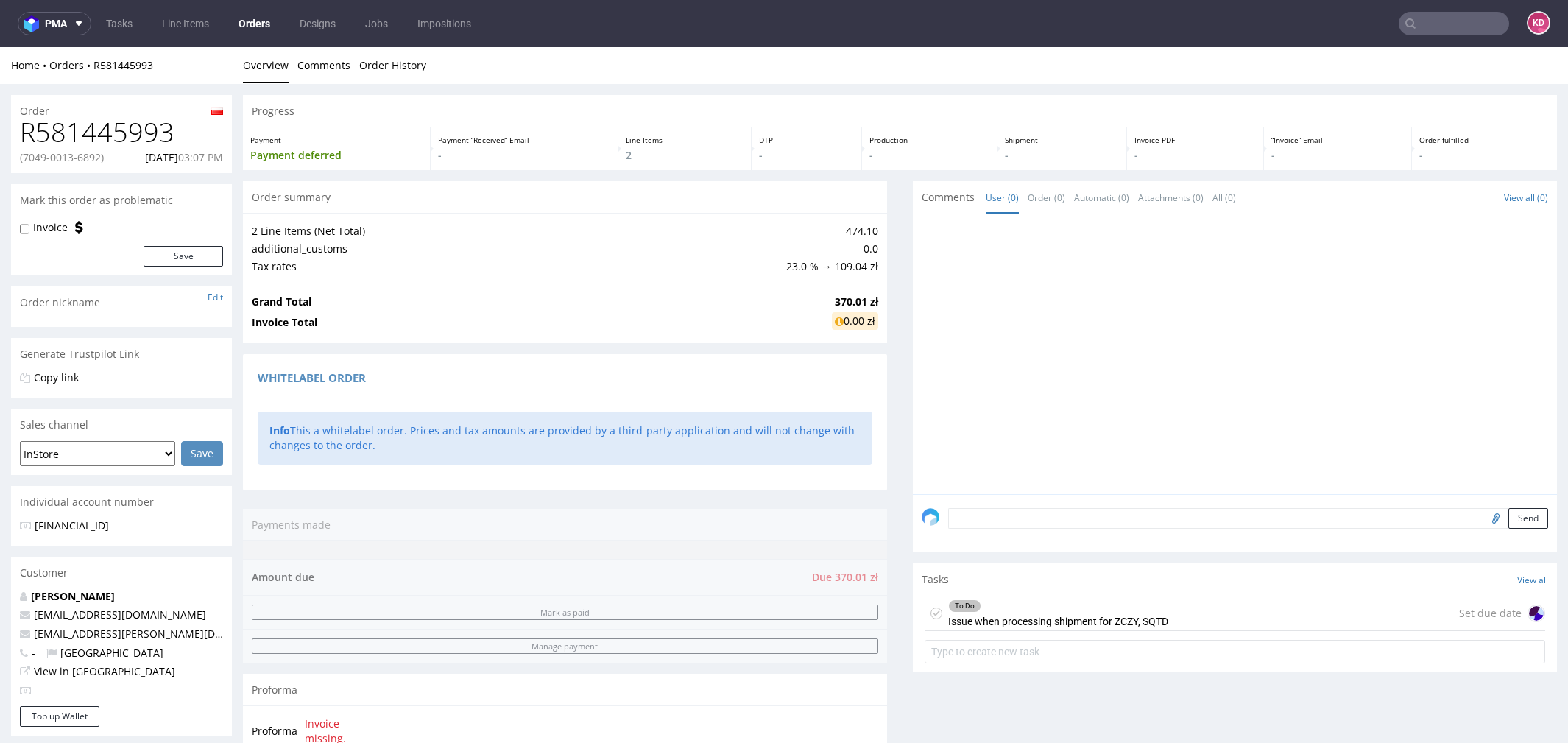
click at [930, 617] on icon at bounding box center [936, 613] width 12 height 12
